Goal: Task Accomplishment & Management: Manage account settings

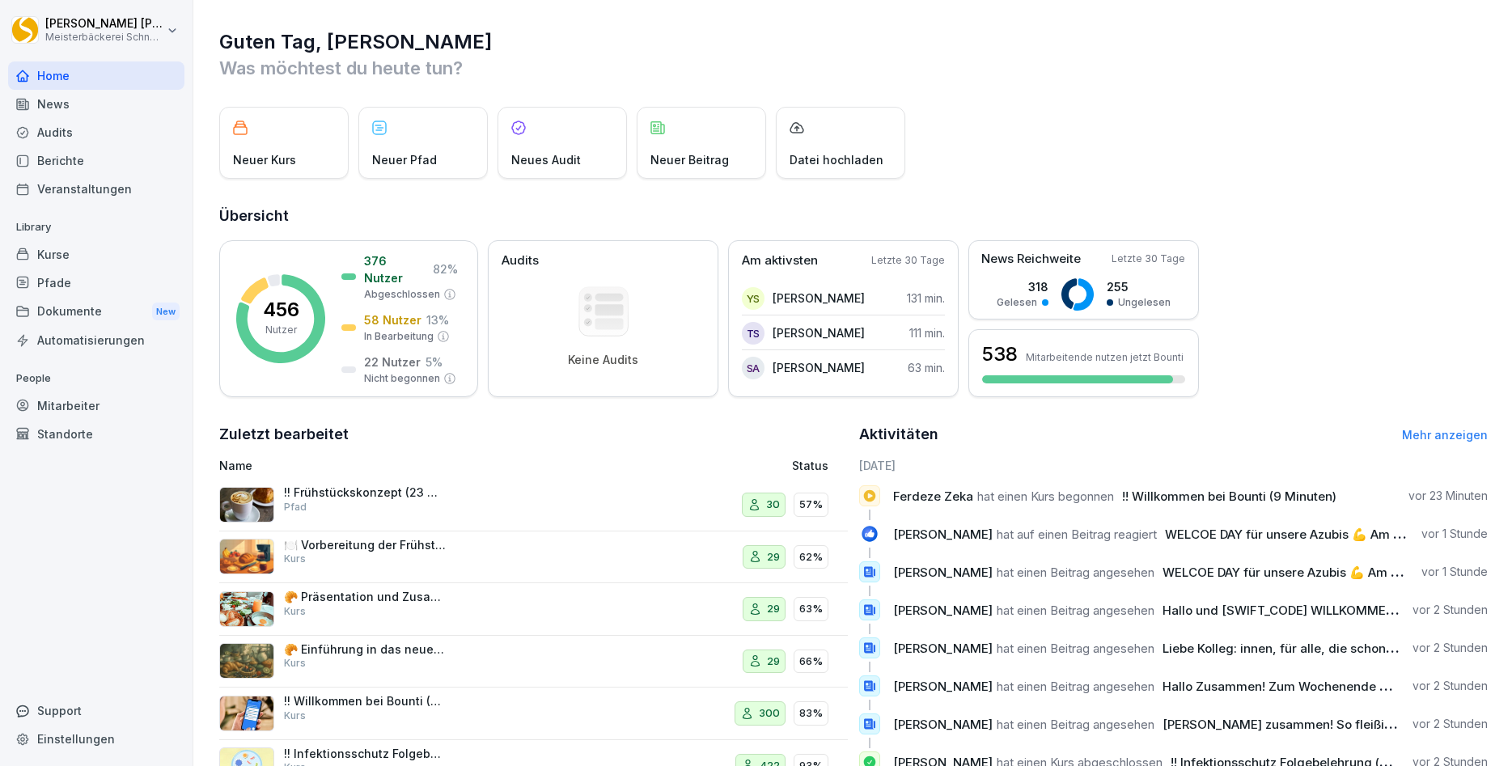
click at [59, 255] on div "Kurse" at bounding box center [96, 254] width 176 height 28
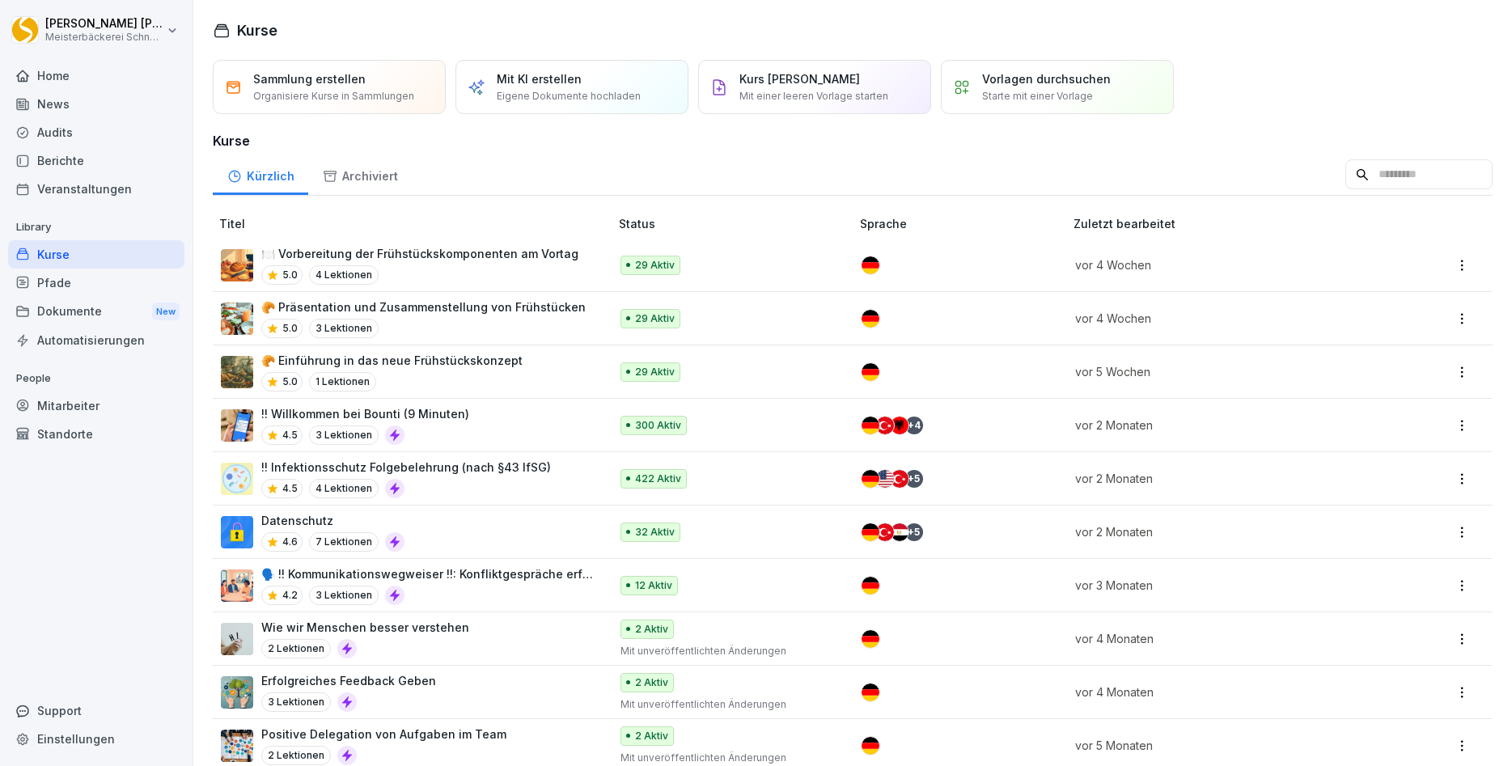
click at [447, 473] on p "!! Infektionsschutz Folgebelehrung (nach §43 IfSG)" at bounding box center [406, 467] width 290 height 17
